Goal: Task Accomplishment & Management: Use online tool/utility

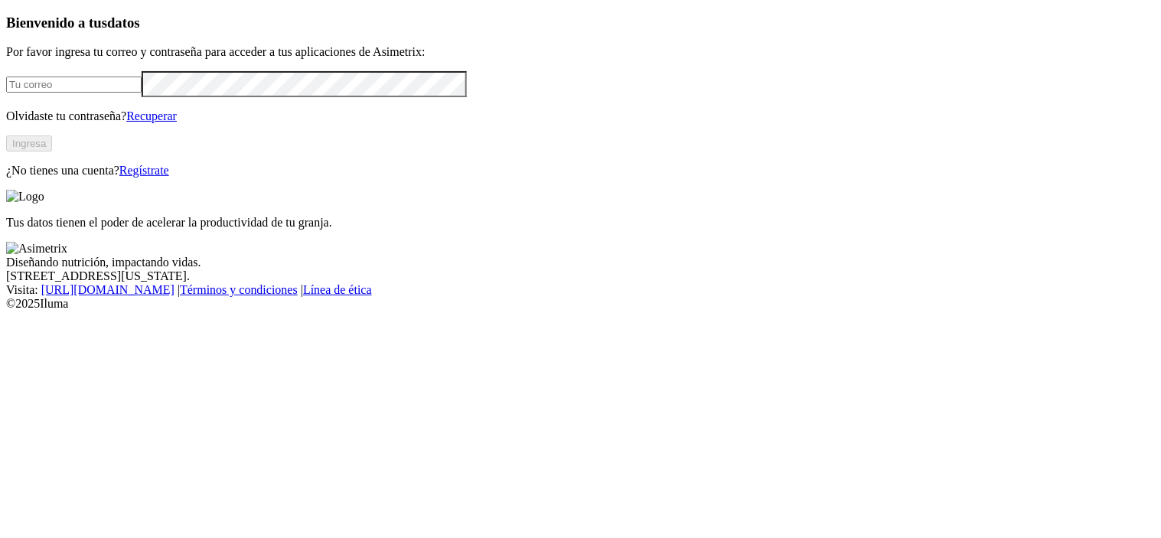
click at [138, 93] on input "email" at bounding box center [73, 85] width 135 height 16
type input "[PERSON_NAME][EMAIL_ADDRESS][PERSON_NAME][DOMAIN_NAME]"
click at [52, 152] on button "Ingresa" at bounding box center [29, 143] width 46 height 16
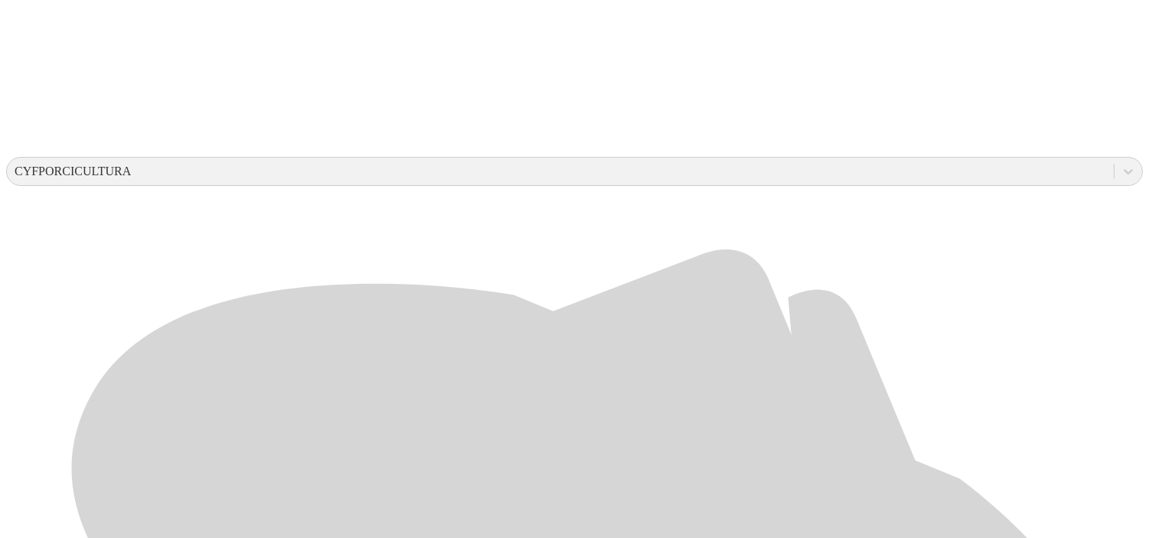
scroll to position [498, 0]
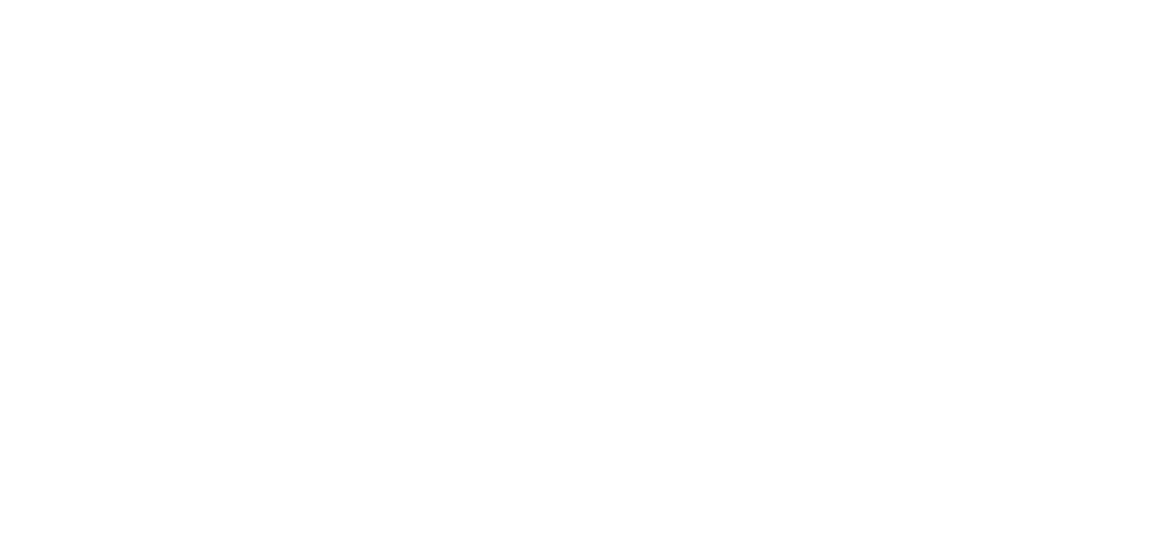
type input "JULIO 2025"
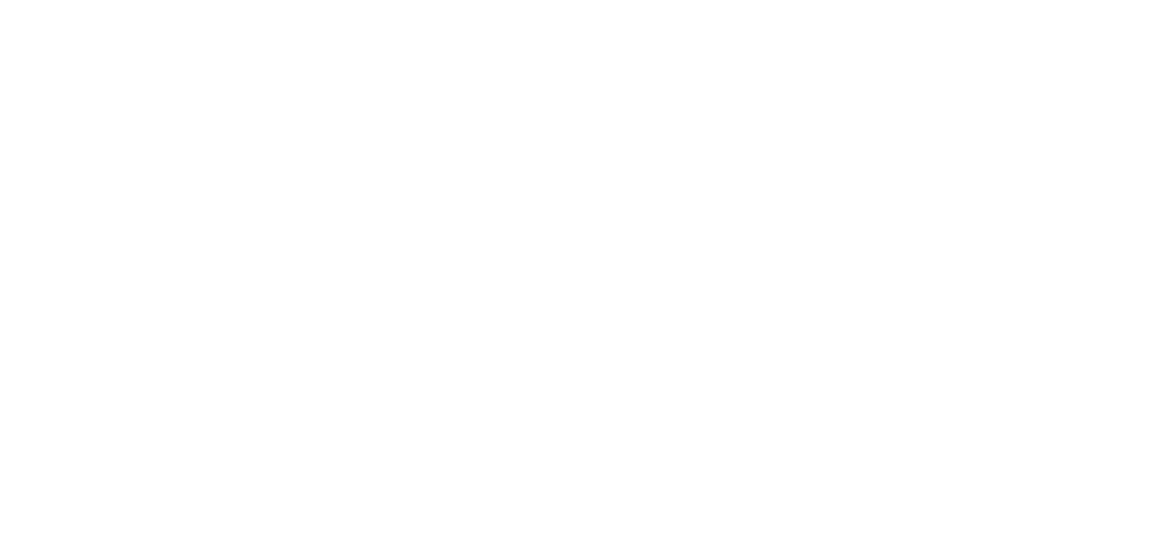
type input "JULIO 2025"
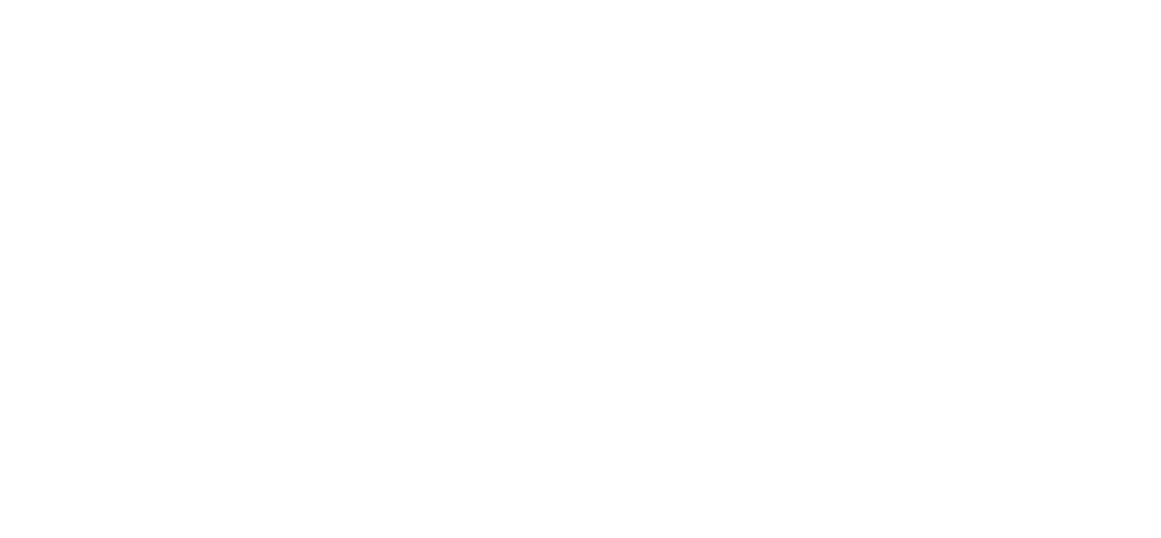
type input "JULIO 2025"
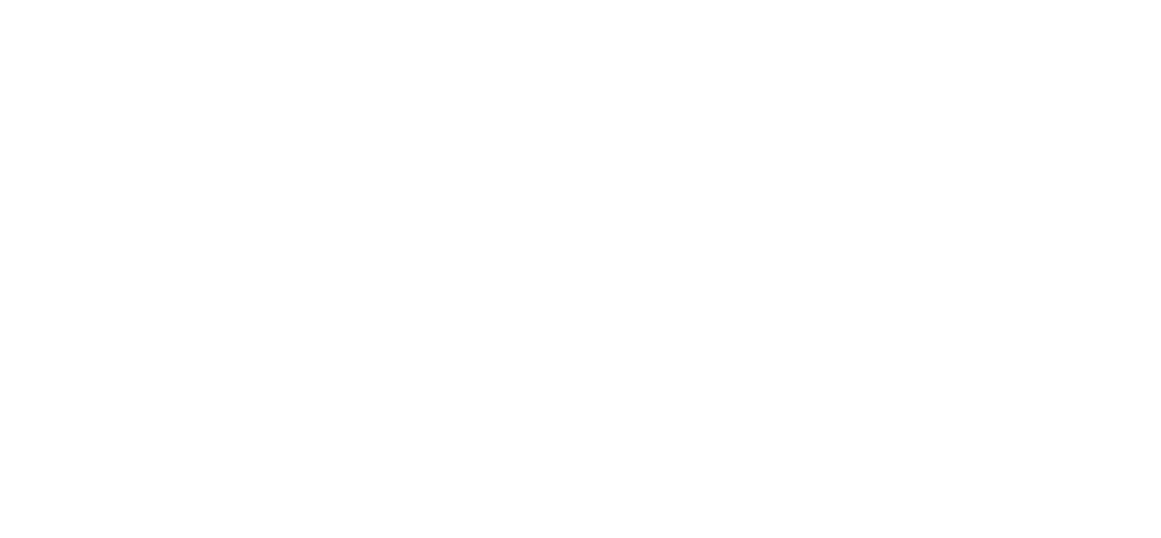
type input "JULIO 2025"
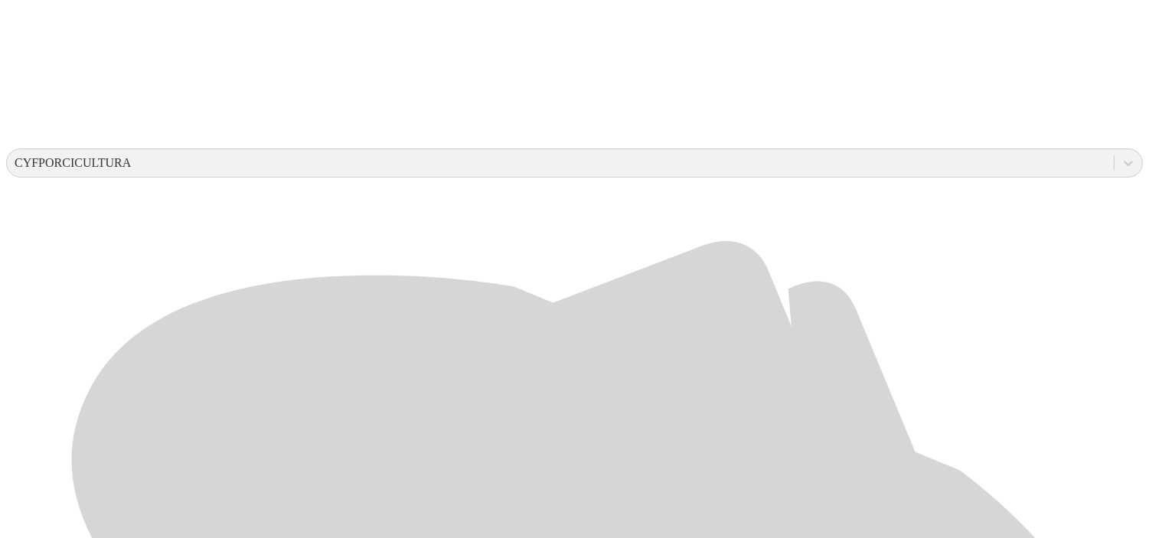
scroll to position [498, 0]
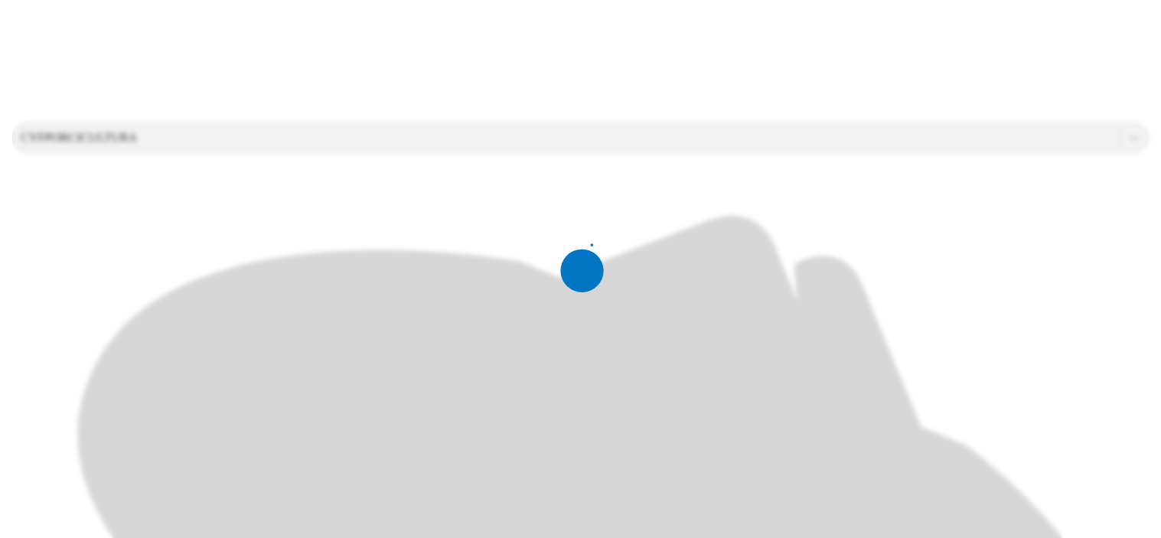
scroll to position [0, 0]
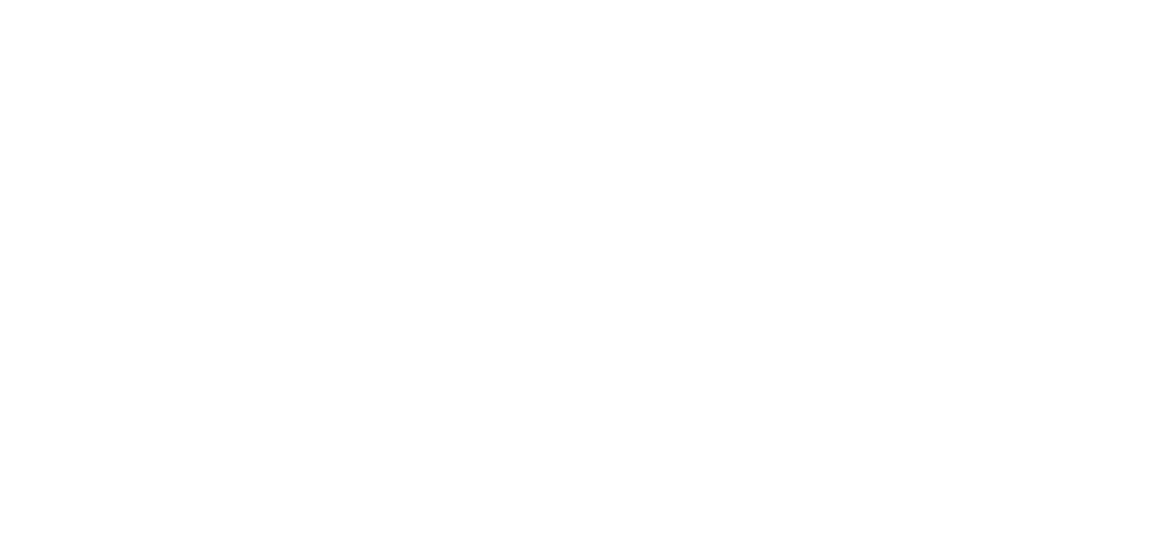
type input "JULIO 2025"
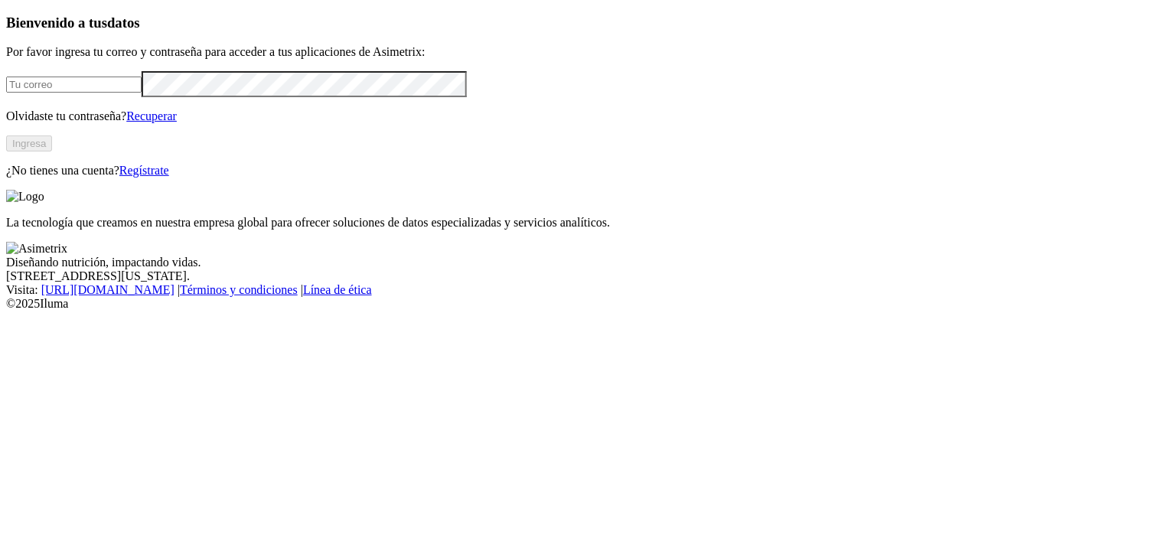
click at [142, 93] on input "email" at bounding box center [73, 85] width 135 height 16
type input "[PERSON_NAME][EMAIL_ADDRESS][PERSON_NAME][DOMAIN_NAME]"
click at [52, 152] on button "Ingresa" at bounding box center [29, 143] width 46 height 16
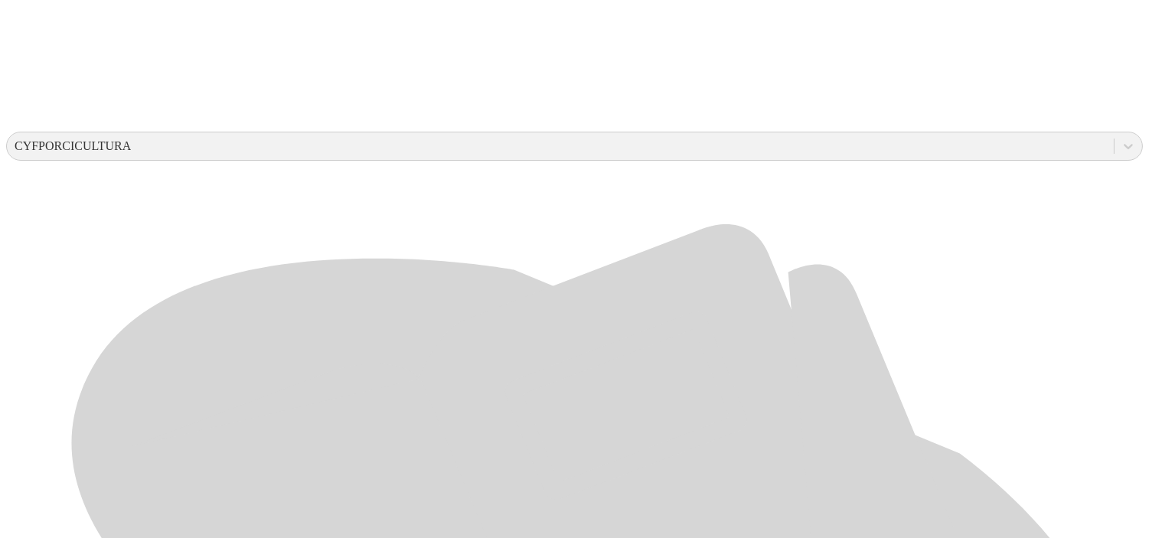
scroll to position [498, 0]
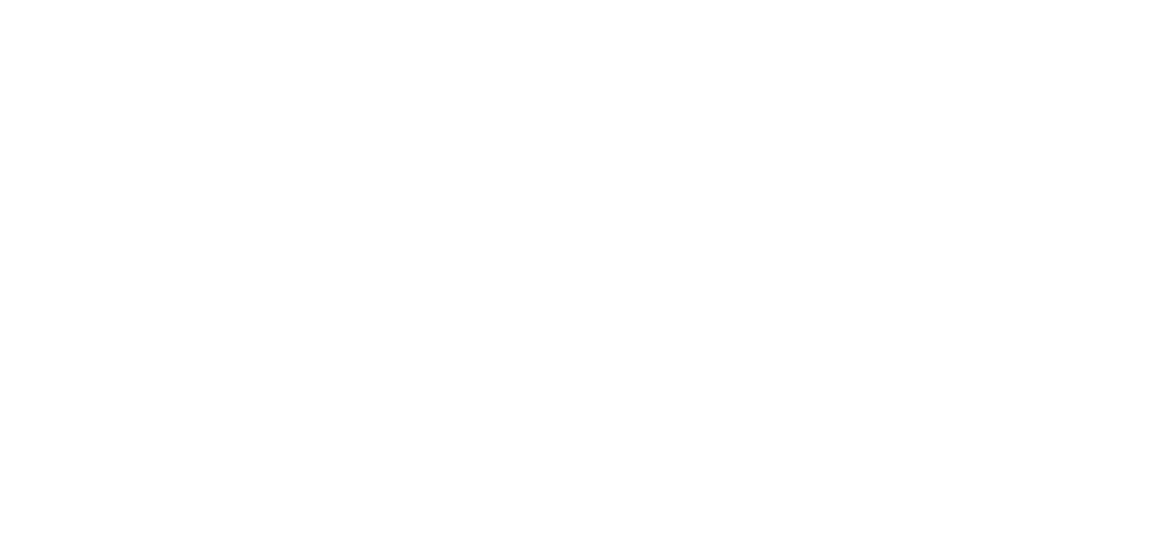
type input "JULIO 2025"
